Goal: Information Seeking & Learning: Learn about a topic

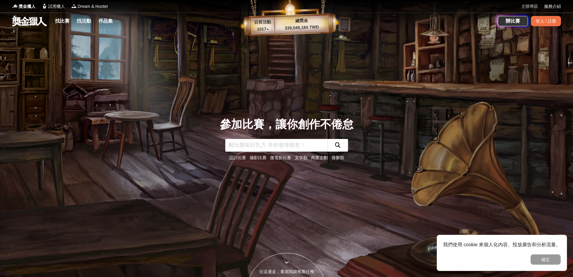
click at [532, 7] on link "主辦專區" at bounding box center [530, 6] width 17 height 6
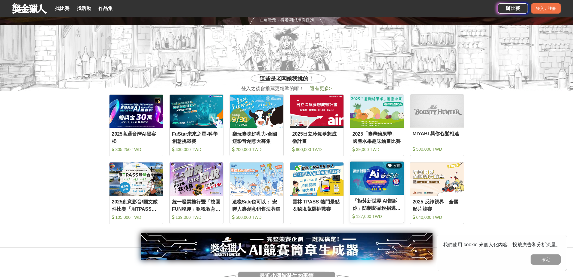
scroll to position [241, 0]
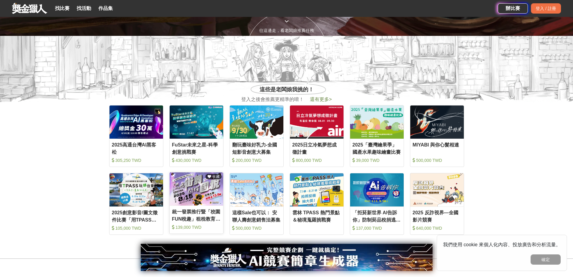
click at [194, 195] on img at bounding box center [197, 188] width 54 height 33
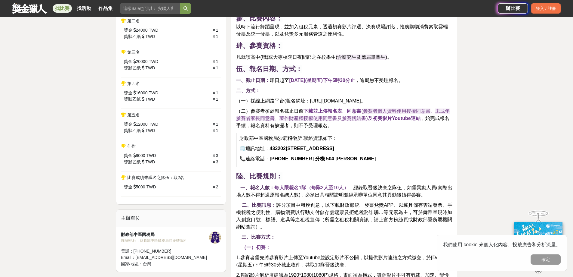
scroll to position [271, 0]
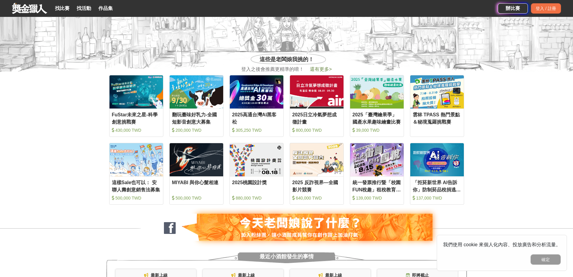
scroll to position [301, 0]
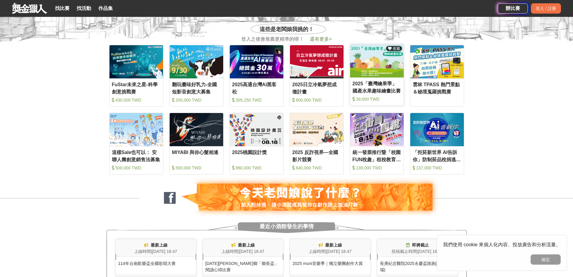
click at [366, 84] on div "2025「臺灣繪果季」國產水果趣味繪畫比賽" at bounding box center [377, 87] width 49 height 14
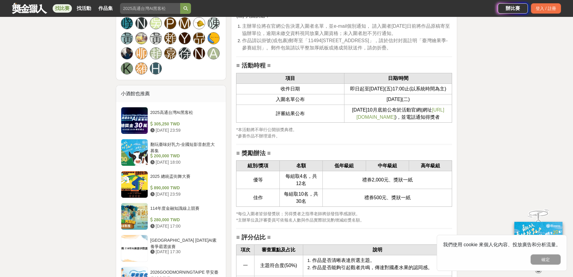
scroll to position [572, 0]
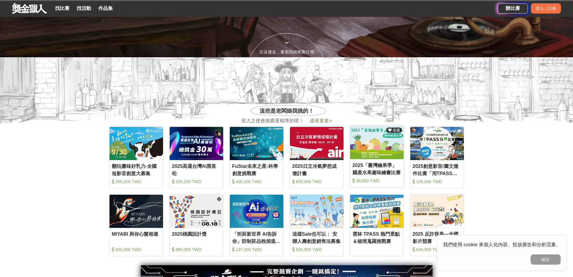
scroll to position [181, 0]
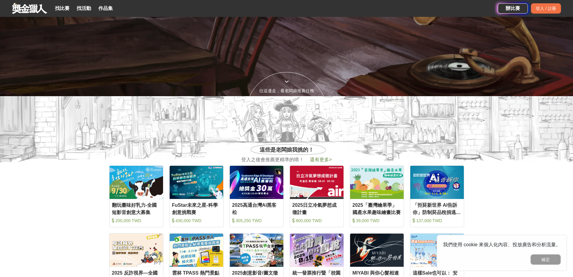
click at [325, 158] on span "還有更多 >" at bounding box center [321, 159] width 22 height 5
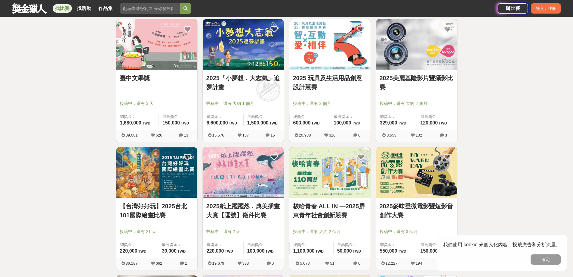
scroll to position [391, 0]
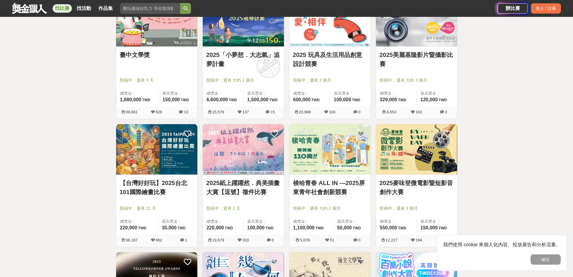
click at [252, 185] on link "2025紙上躍躍然．典美插畫大賞【逗號】徵件比賽" at bounding box center [244, 187] width 74 height 18
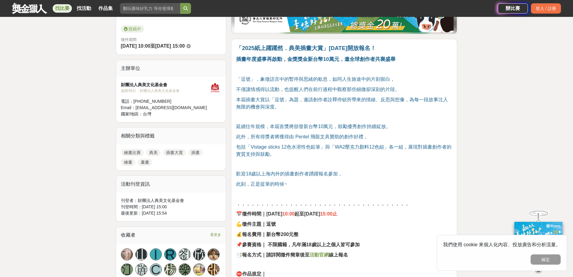
scroll to position [151, 0]
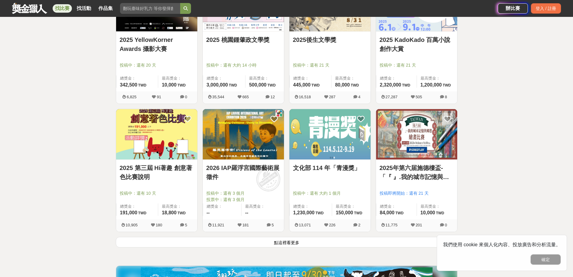
scroll to position [662, 0]
click at [148, 138] on img at bounding box center [156, 134] width 81 height 50
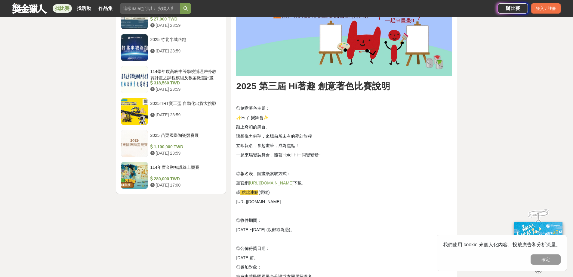
scroll to position [723, 0]
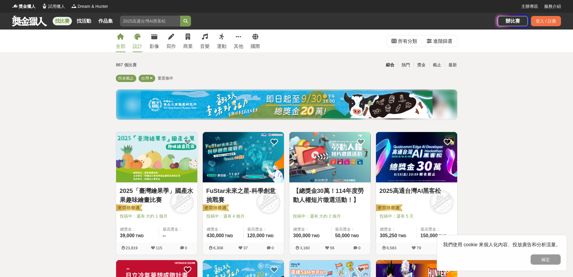
click at [137, 43] on div "設計" at bounding box center [138, 46] width 10 height 7
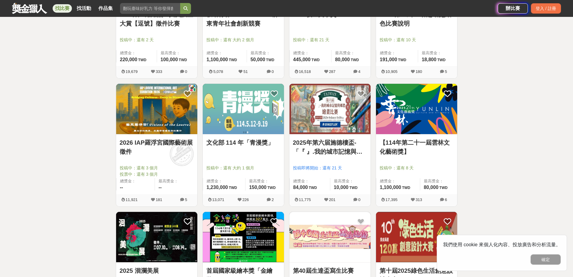
scroll to position [421, 0]
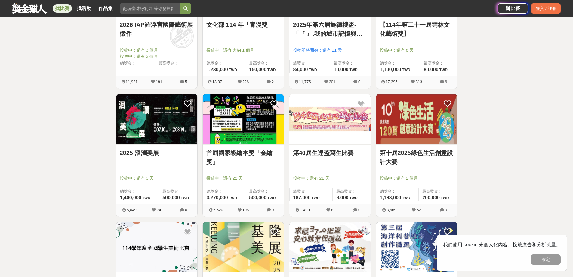
click at [225, 152] on link "首屆國家級繪本獎「金繪獎」" at bounding box center [244, 157] width 74 height 18
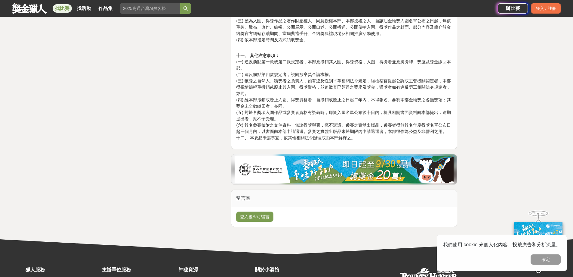
scroll to position [1144, 0]
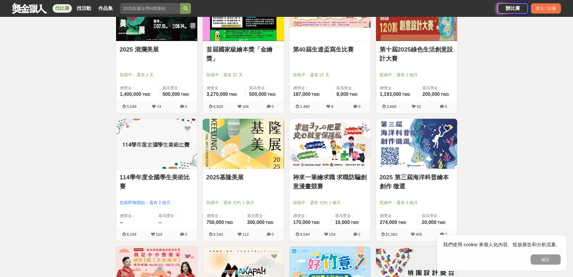
scroll to position [542, 0]
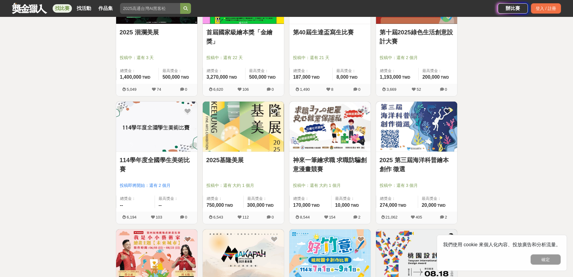
click at [412, 114] on img at bounding box center [416, 126] width 81 height 50
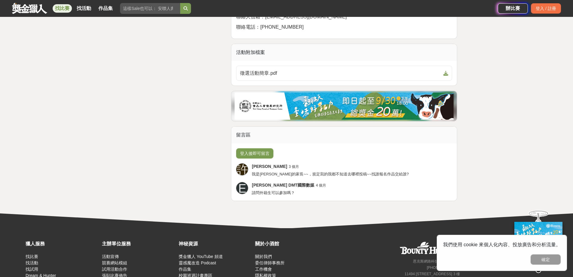
scroll to position [1805, 0]
